Goal: Task Accomplishment & Management: Manage account settings

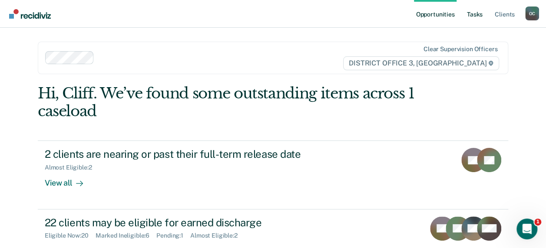
click at [472, 16] on link "Tasks" at bounding box center [474, 14] width 19 height 28
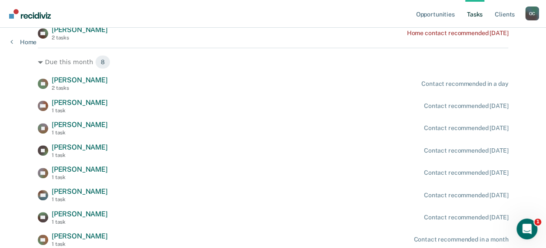
scroll to position [236, 0]
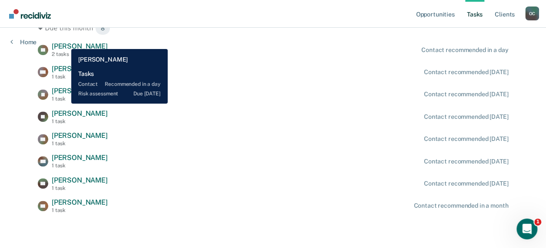
click at [65, 43] on span "[PERSON_NAME]" at bounding box center [80, 46] width 56 height 8
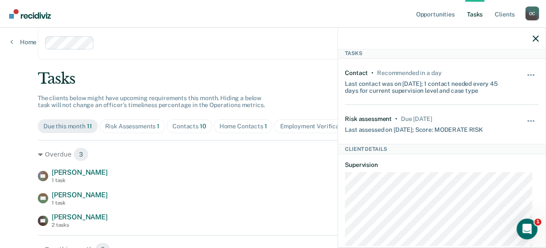
scroll to position [0, 0]
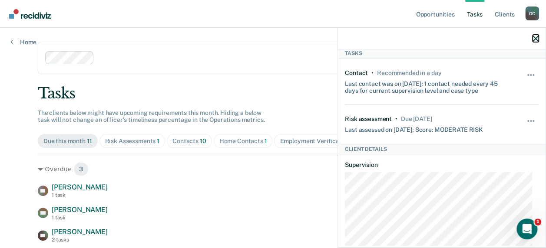
click at [537, 37] on icon "button" at bounding box center [535, 39] width 6 height 6
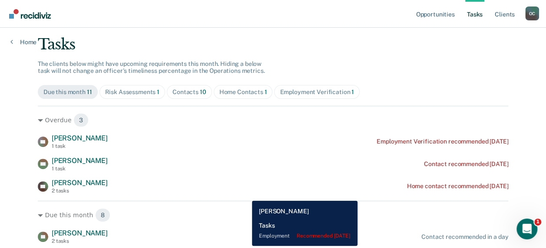
scroll to position [130, 0]
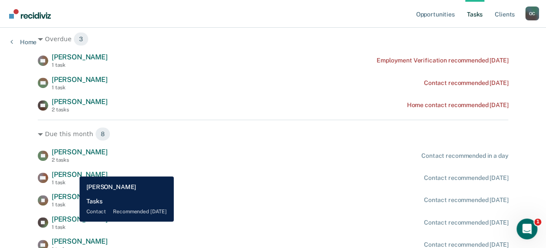
click at [73, 221] on span "[PERSON_NAME]" at bounding box center [80, 219] width 56 height 8
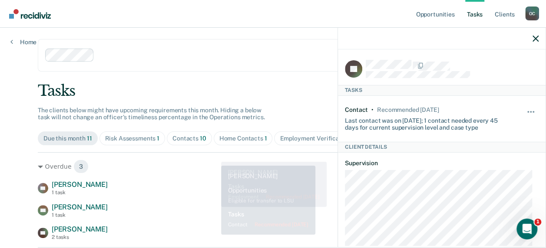
scroll to position [0, 0]
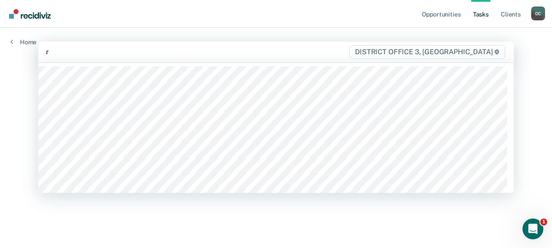
type input "re"
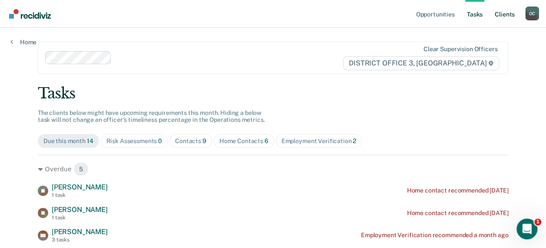
click at [502, 12] on link "Client s" at bounding box center [504, 14] width 23 height 28
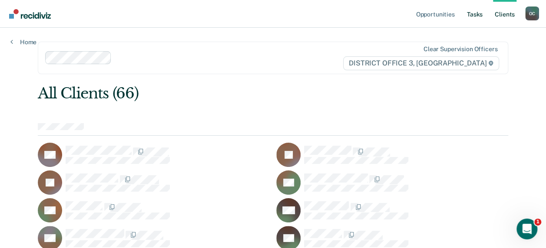
click at [476, 11] on link "Tasks" at bounding box center [474, 14] width 19 height 28
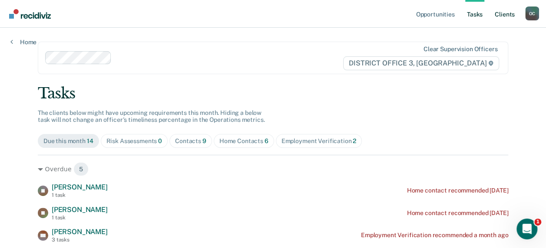
click at [508, 11] on link "Client s" at bounding box center [504, 14] width 23 height 28
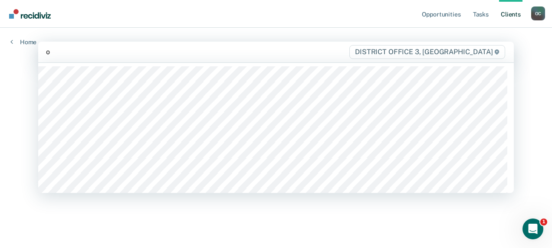
type input "oh"
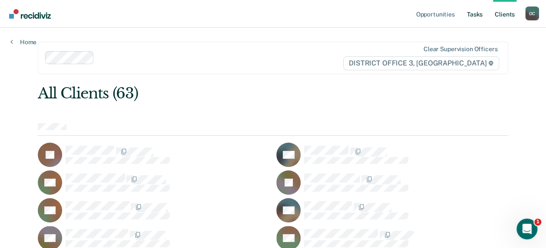
click at [474, 13] on link "Tasks" at bounding box center [474, 14] width 19 height 28
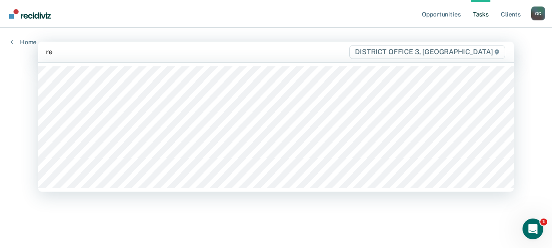
type input "rey"
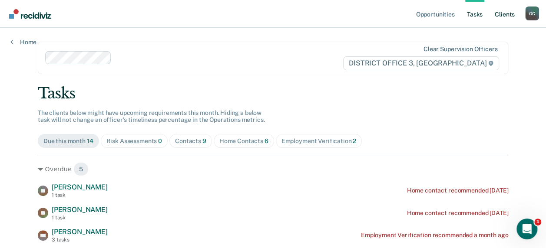
click at [502, 17] on link "Client s" at bounding box center [504, 14] width 23 height 28
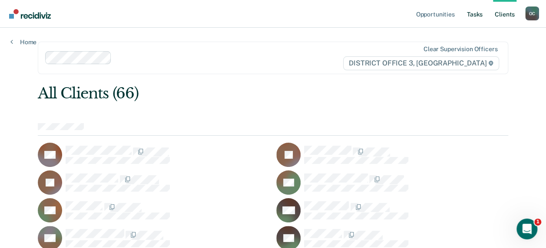
click at [475, 11] on link "Tasks" at bounding box center [474, 14] width 19 height 28
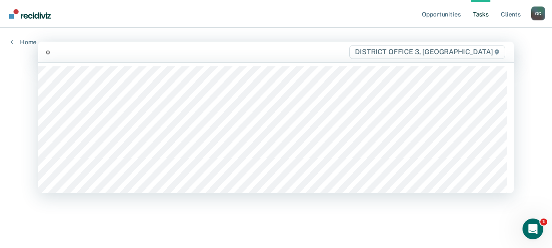
type input "oh"
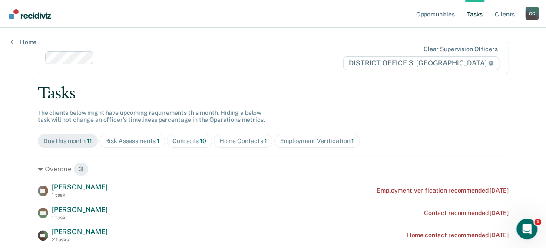
click at [473, 13] on link "Tasks" at bounding box center [474, 14] width 19 height 28
click at [502, 16] on link "Client s" at bounding box center [504, 14] width 23 height 28
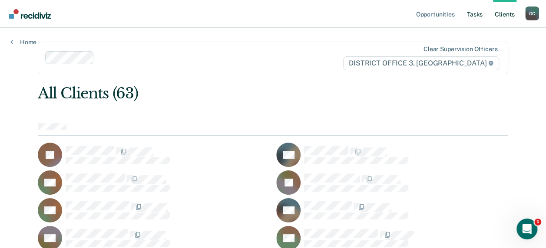
click at [479, 15] on link "Tasks" at bounding box center [474, 14] width 19 height 28
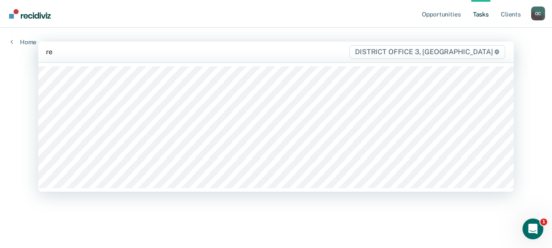
type input "rey"
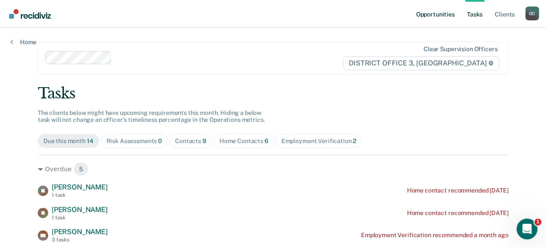
click at [437, 12] on link "Opportunities" at bounding box center [435, 14] width 42 height 28
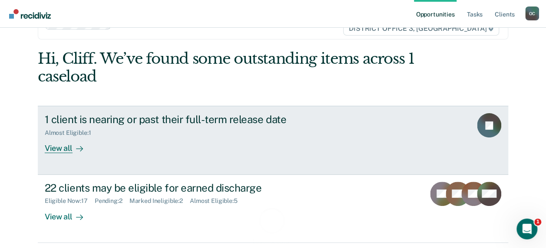
scroll to position [43, 0]
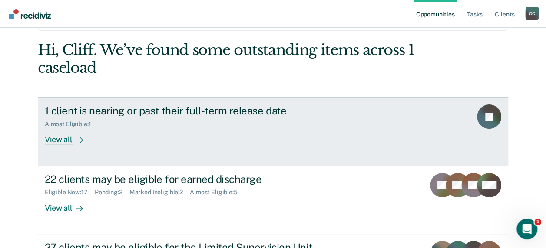
click at [60, 140] on div "View all" at bounding box center [69, 136] width 49 height 17
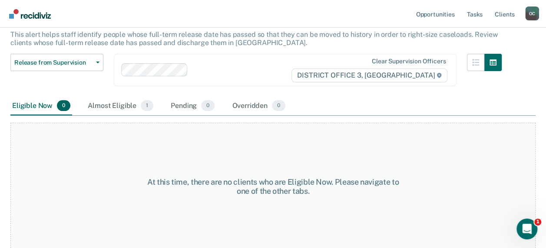
scroll to position [55, 0]
click at [118, 102] on div "Almost Eligible 1" at bounding box center [120, 105] width 69 height 19
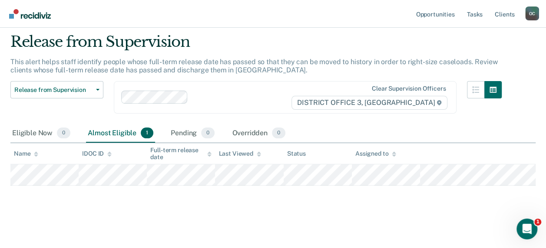
scroll to position [26, 0]
click at [425, 12] on link "Opportunities" at bounding box center [435, 14] width 42 height 28
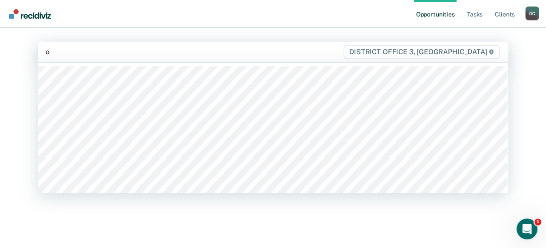
type input "oh"
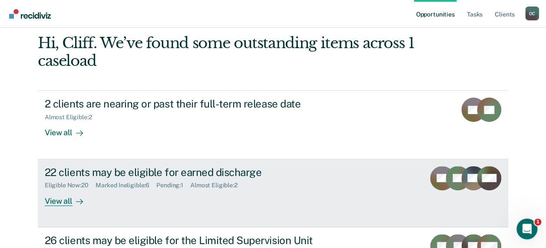
scroll to position [130, 0]
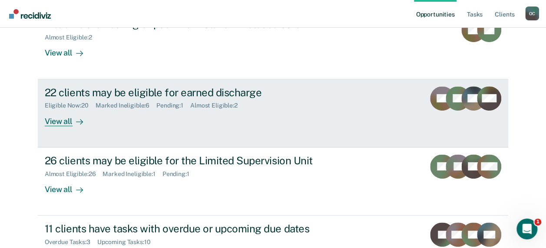
click at [57, 122] on div "View all" at bounding box center [69, 117] width 49 height 17
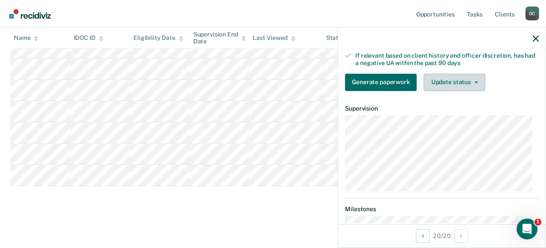
scroll to position [130, 0]
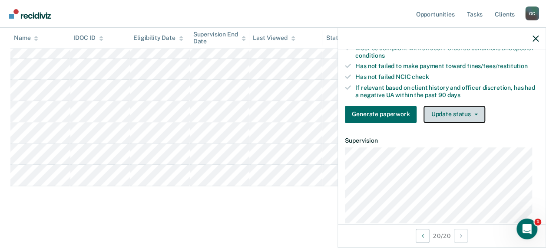
click at [469, 115] on button "Update status" at bounding box center [453, 114] width 61 height 17
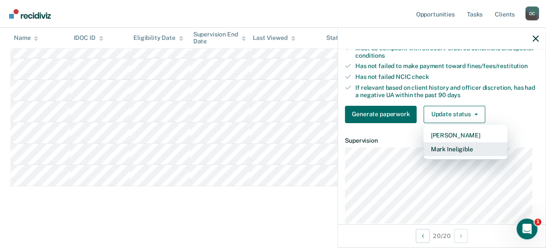
click at [469, 156] on button "Mark Ineligible" at bounding box center [465, 149] width 84 height 14
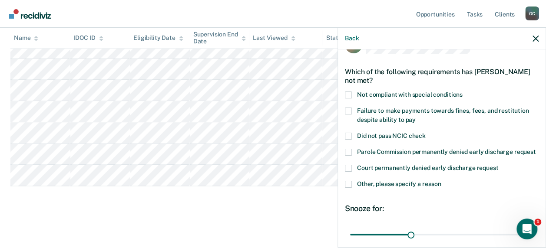
scroll to position [0, 0]
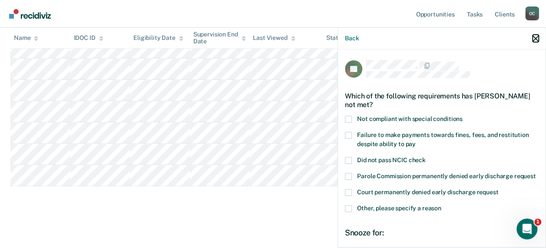
click at [536, 38] on icon "button" at bounding box center [535, 39] width 6 height 6
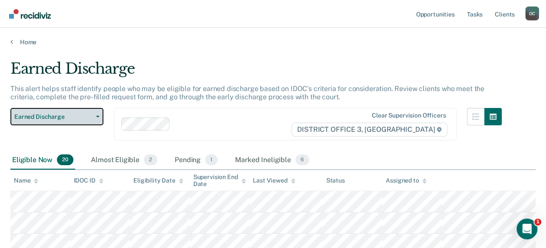
click at [96, 117] on button "Earned Discharge" at bounding box center [56, 116] width 93 height 17
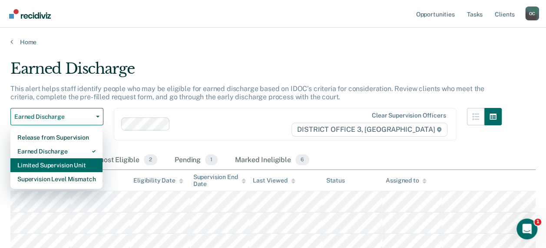
click at [67, 166] on div "Limited Supervision Unit" at bounding box center [56, 166] width 78 height 14
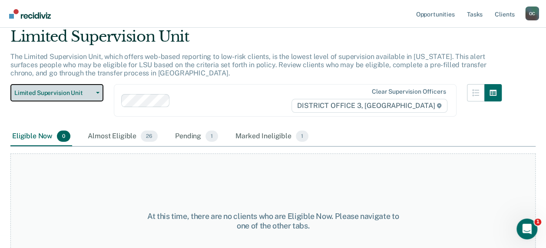
scroll to position [71, 0]
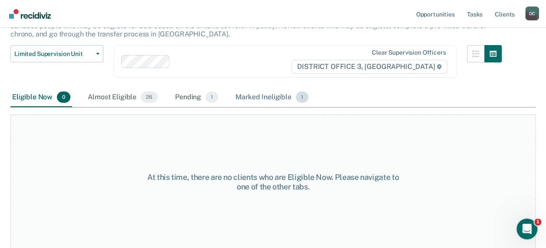
click at [267, 93] on div "Marked Ineligible 1" at bounding box center [272, 97] width 76 height 19
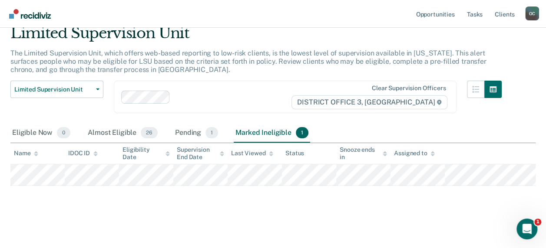
scroll to position [35, 0]
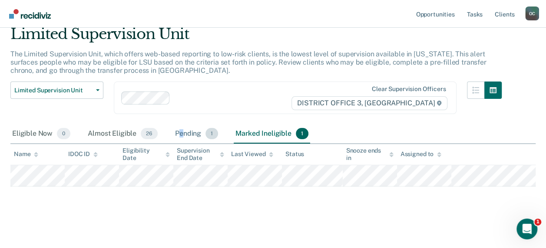
click at [180, 132] on div "Pending 1" at bounding box center [196, 134] width 46 height 19
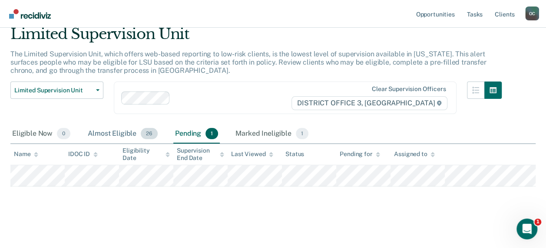
click at [117, 133] on div "Almost Eligible 26" at bounding box center [122, 134] width 73 height 19
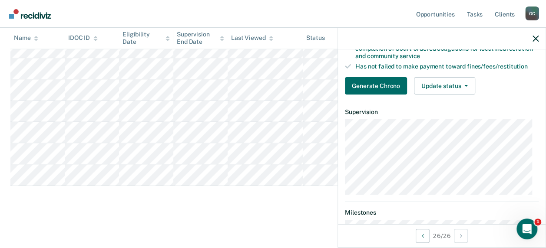
scroll to position [87, 0]
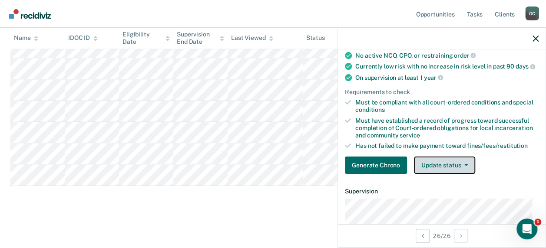
click at [445, 171] on button "Update status" at bounding box center [444, 165] width 61 height 17
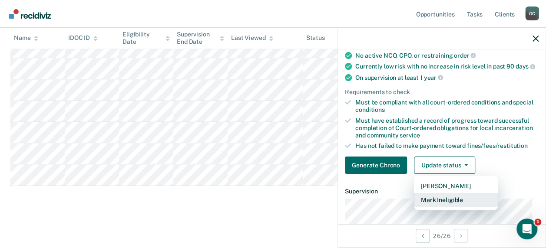
click at [457, 206] on button "Mark Ineligible" at bounding box center [456, 200] width 84 height 14
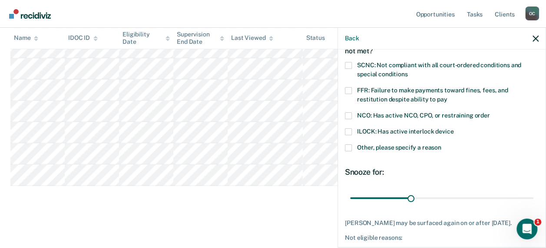
scroll to position [0, 0]
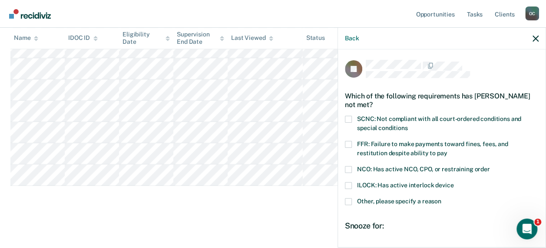
click at [348, 182] on span at bounding box center [348, 185] width 7 height 7
click at [453, 182] on input "ILOCK: Has active interlock device" at bounding box center [453, 182] width 0 height 0
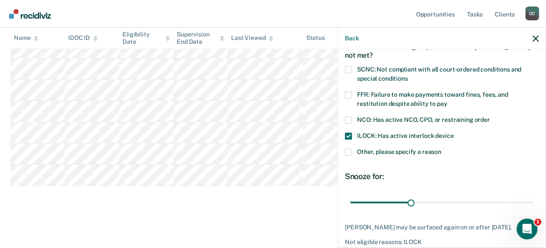
scroll to position [96, 0]
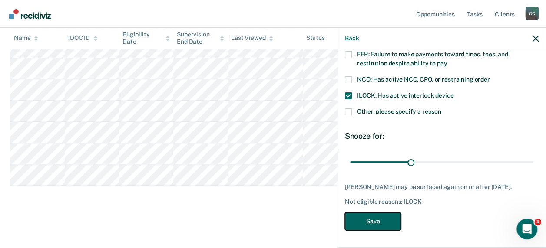
click at [387, 225] on button "Save" at bounding box center [373, 222] width 56 height 18
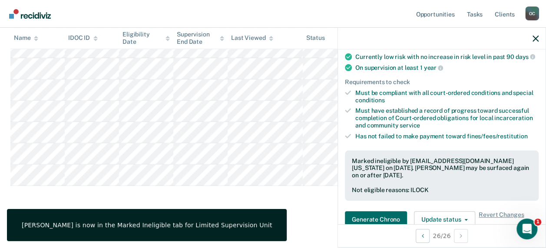
scroll to position [481, 0]
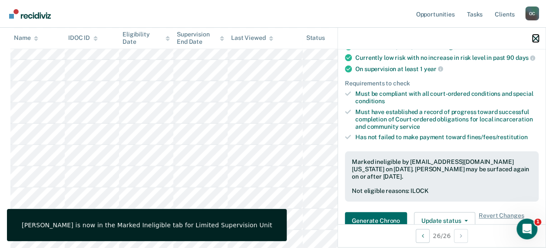
click at [534, 38] on icon "button" at bounding box center [535, 39] width 6 height 6
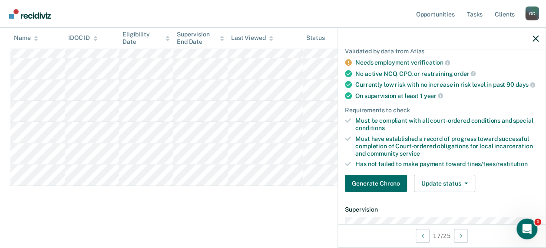
scroll to position [149, 0]
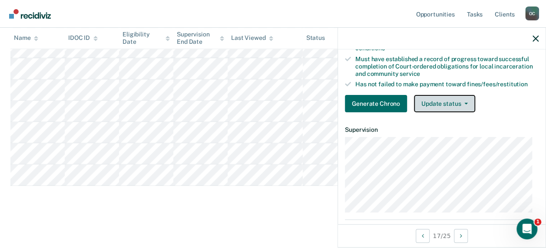
click at [452, 106] on button "Update status" at bounding box center [444, 103] width 61 height 17
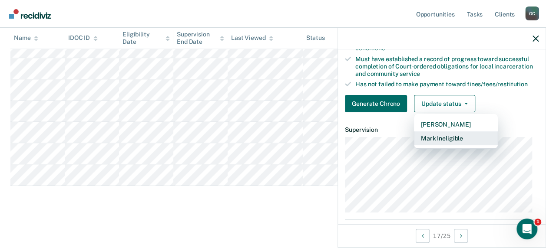
click at [461, 144] on button "Mark Ineligible" at bounding box center [456, 139] width 84 height 14
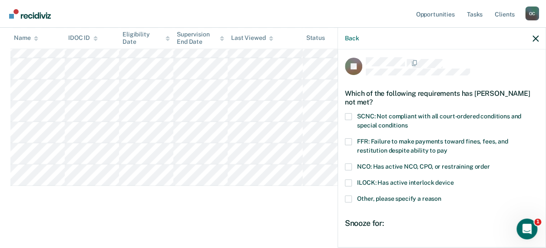
scroll to position [1, 0]
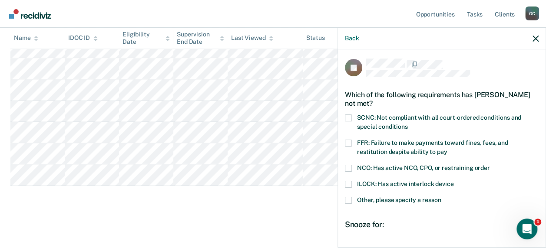
click at [347, 142] on span at bounding box center [348, 143] width 7 height 7
click at [447, 149] on input "FFR: Failure to make payments toward fines, fees, and restitution despite abili…" at bounding box center [447, 149] width 0 height 0
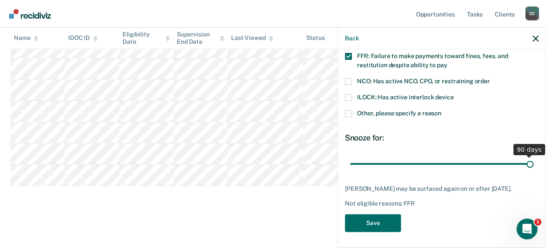
drag, startPoint x: 469, startPoint y: 161, endPoint x: 554, endPoint y: 173, distance: 85.6
type input "90"
click at [533, 172] on input "range" at bounding box center [441, 163] width 183 height 15
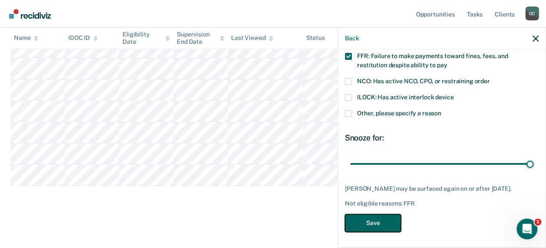
drag, startPoint x: 380, startPoint y: 219, endPoint x: 381, endPoint y: 209, distance: 10.0
click at [380, 219] on button "Save" at bounding box center [373, 224] width 56 height 18
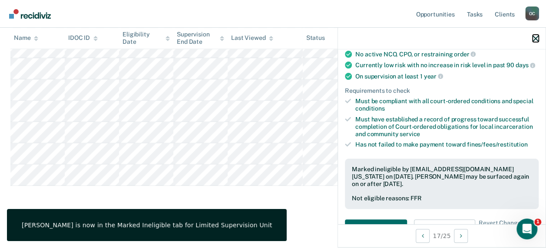
click at [534, 41] on icon "button" at bounding box center [535, 39] width 6 height 6
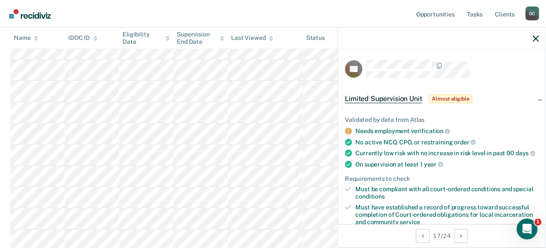
scroll to position [195, 0]
click at [535, 36] on icon "button" at bounding box center [535, 39] width 6 height 6
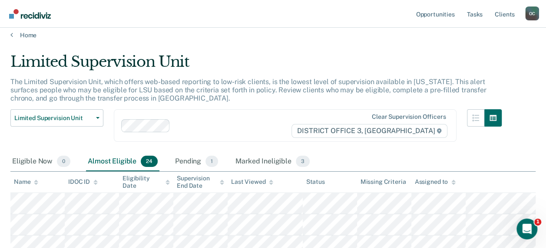
scroll to position [0, 0]
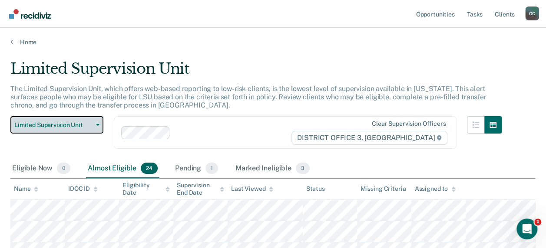
click at [87, 124] on span "Limited Supervision Unit" at bounding box center [53, 125] width 78 height 7
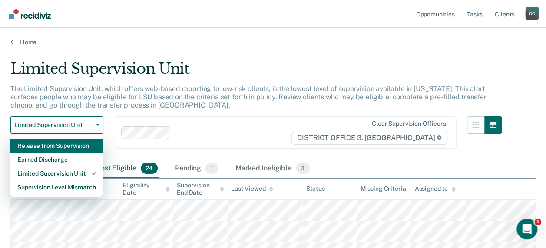
click at [52, 146] on div "Release from Supervision" at bounding box center [56, 146] width 78 height 14
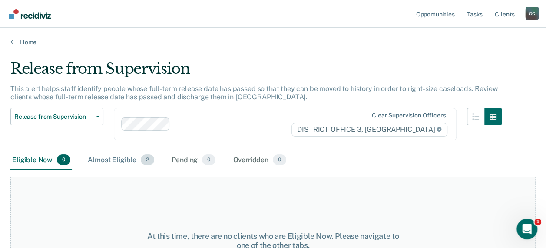
click at [122, 157] on div "Almost Eligible 2" at bounding box center [121, 160] width 70 height 19
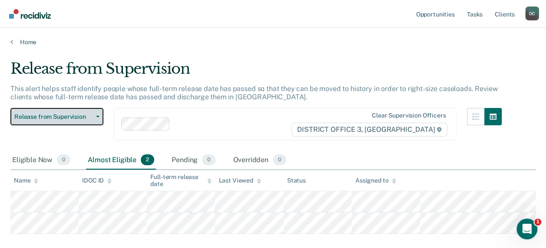
click at [53, 116] on span "Release from Supervision" at bounding box center [53, 116] width 78 height 7
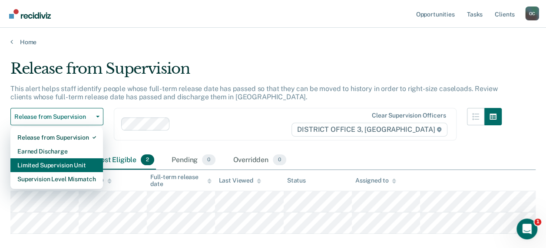
click at [61, 169] on div "Limited Supervision Unit" at bounding box center [56, 166] width 79 height 14
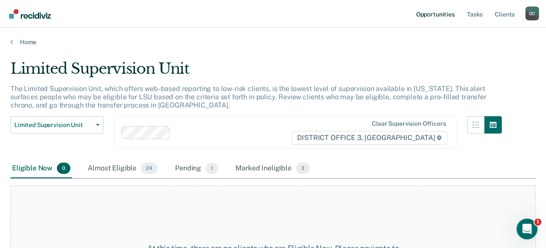
click at [438, 16] on link "Opportunities" at bounding box center [435, 14] width 42 height 28
